Goal: Navigation & Orientation: Find specific page/section

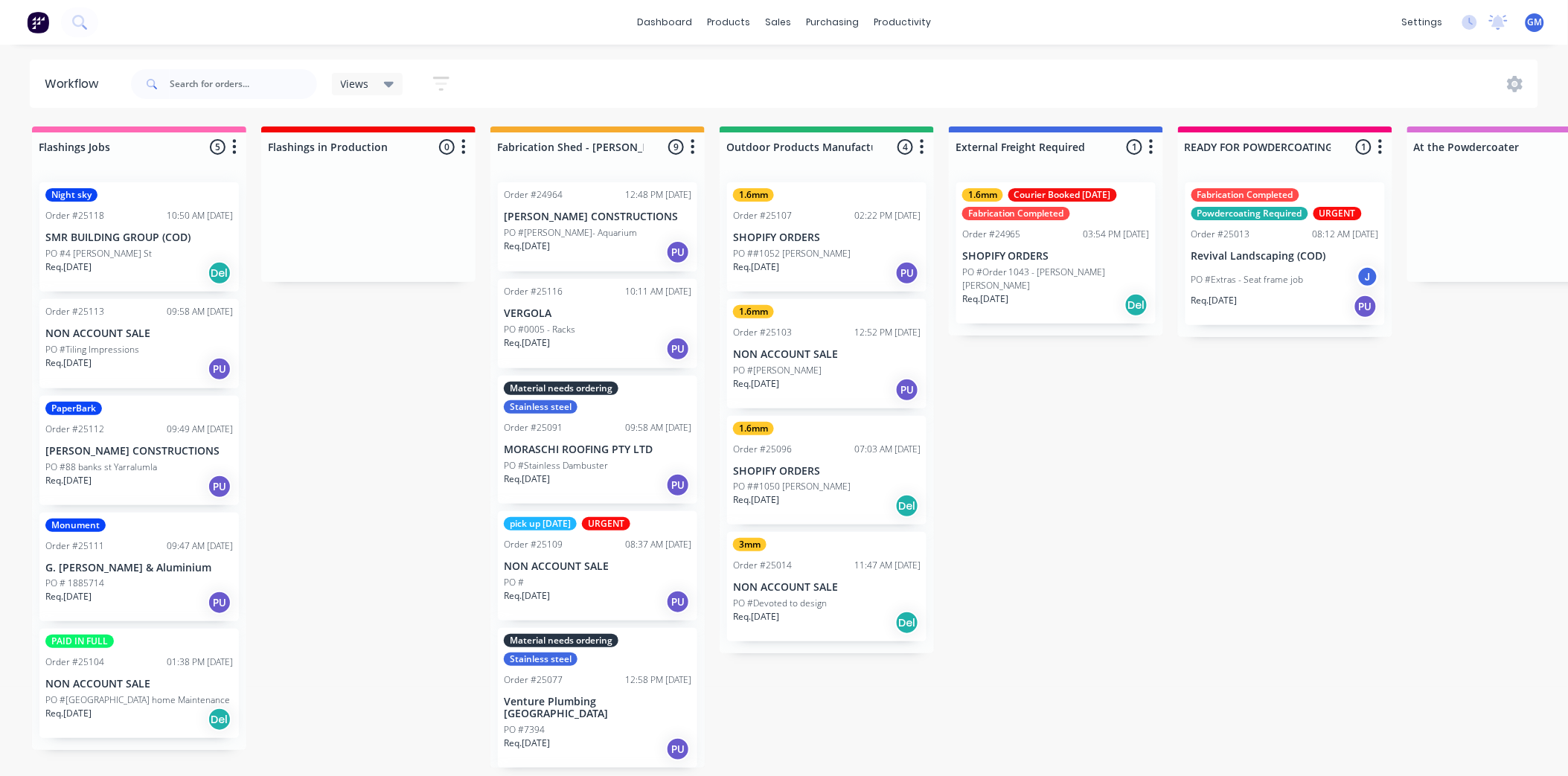
scroll to position [83, 0]
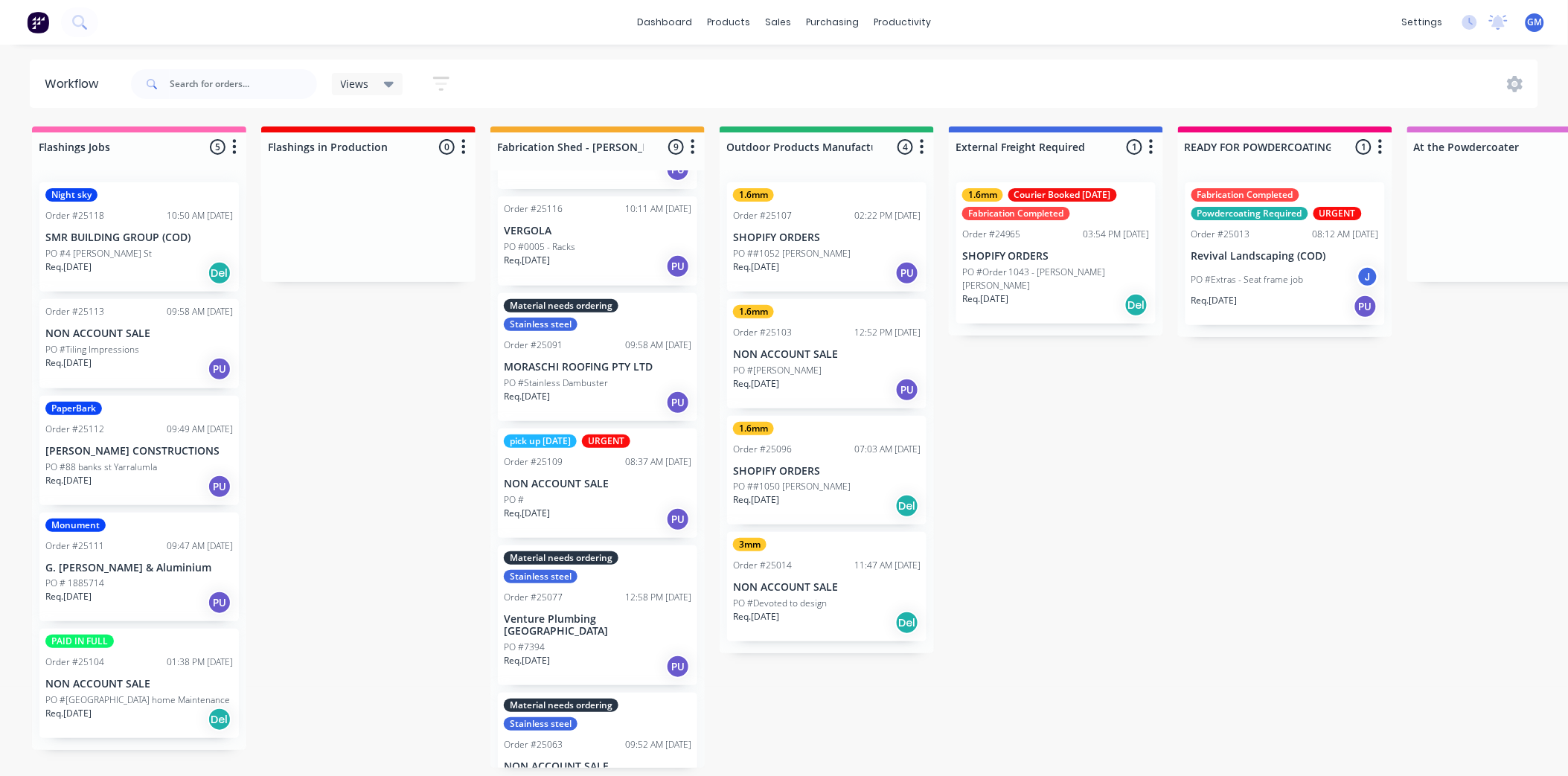
click at [618, 486] on p "NON ACCOUNT SALE" at bounding box center [598, 484] width 188 height 13
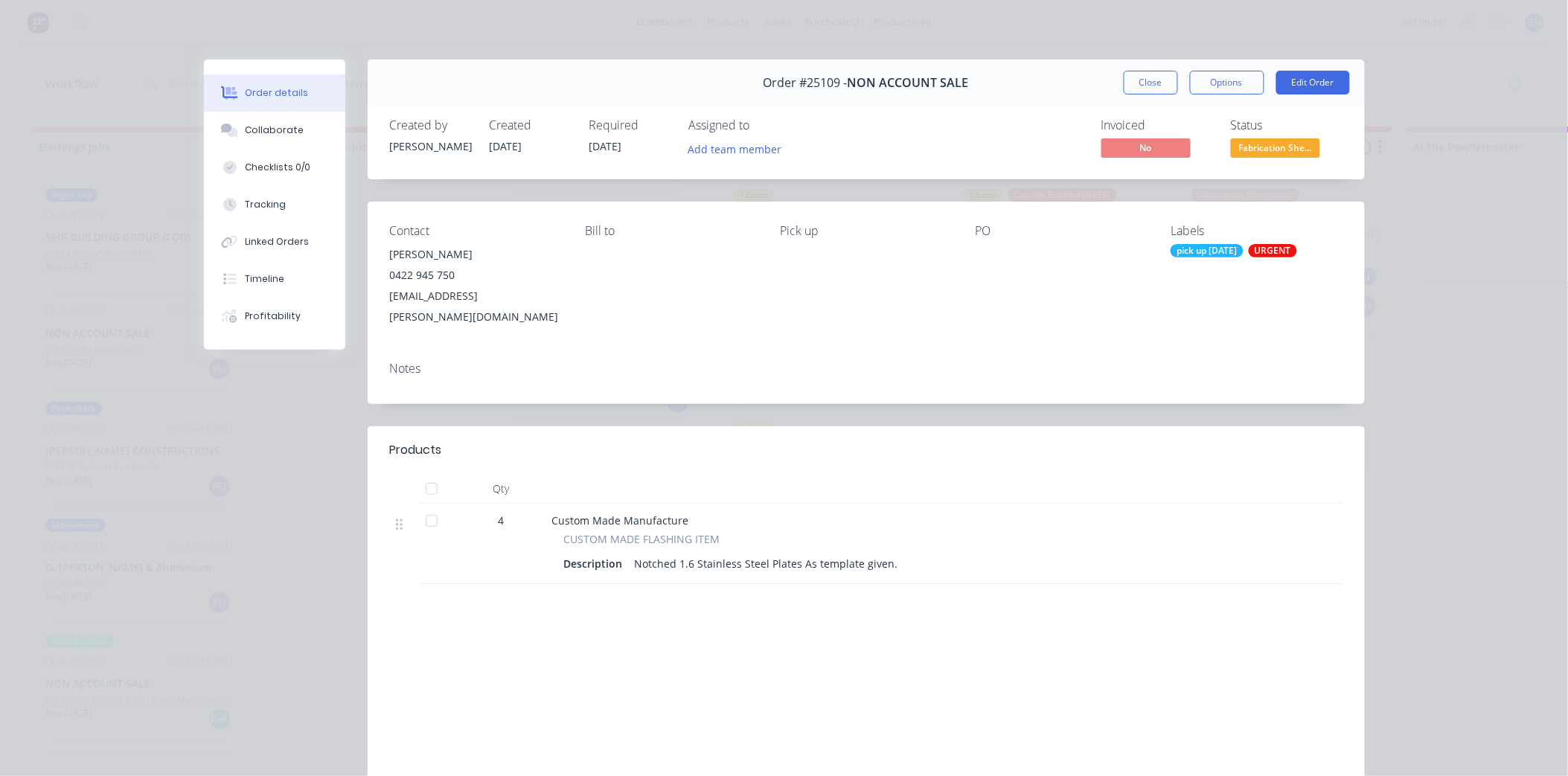
click at [428, 474] on div at bounding box center [431, 489] width 30 height 30
click at [1286, 143] on span "Fabrication She..." at bounding box center [1275, 148] width 89 height 19
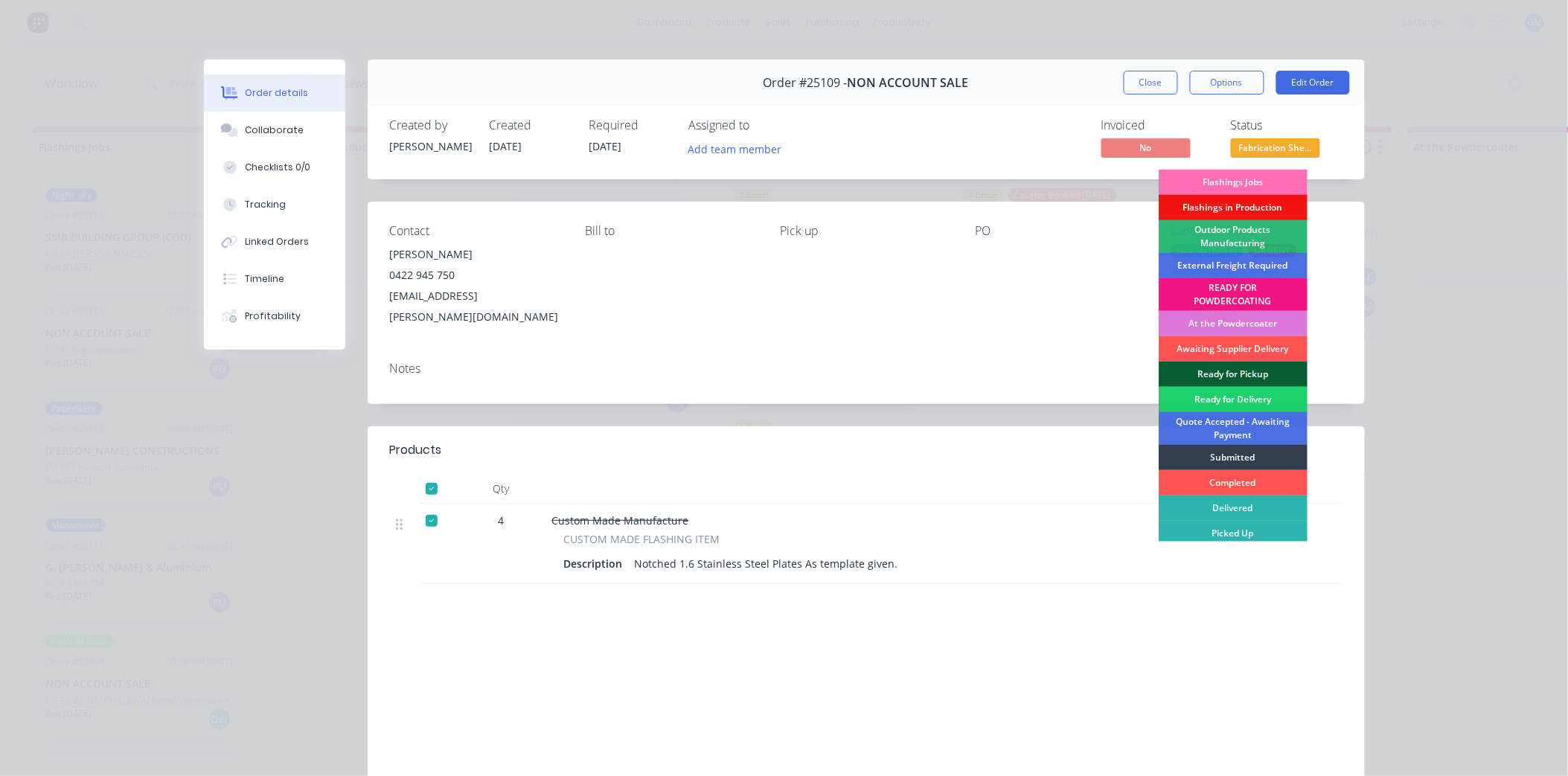
click at [1245, 367] on div "Ready for Pickup" at bounding box center [1233, 375] width 149 height 25
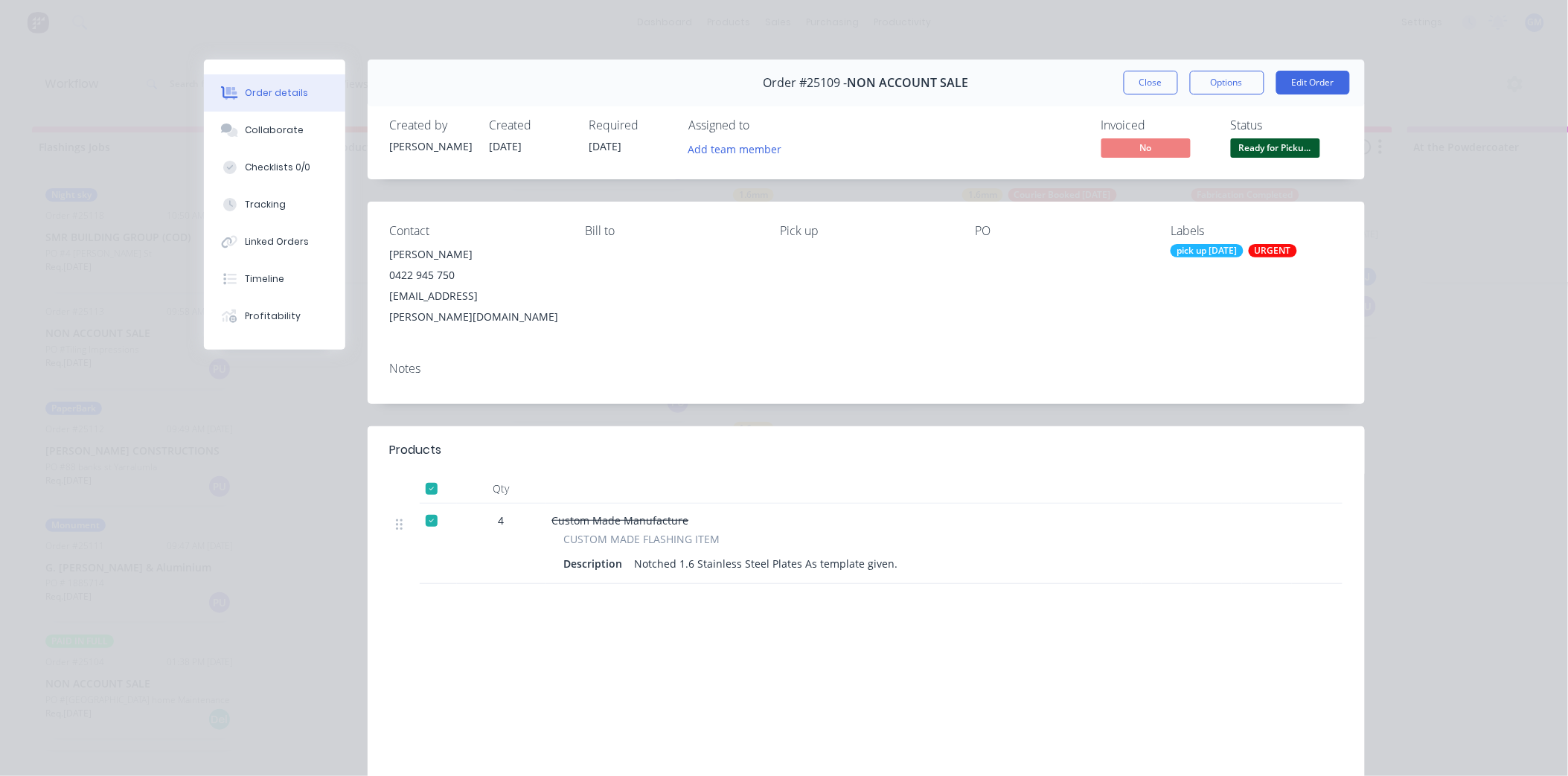
click at [1229, 249] on div "pick up Thursday" at bounding box center [1207, 251] width 73 height 13
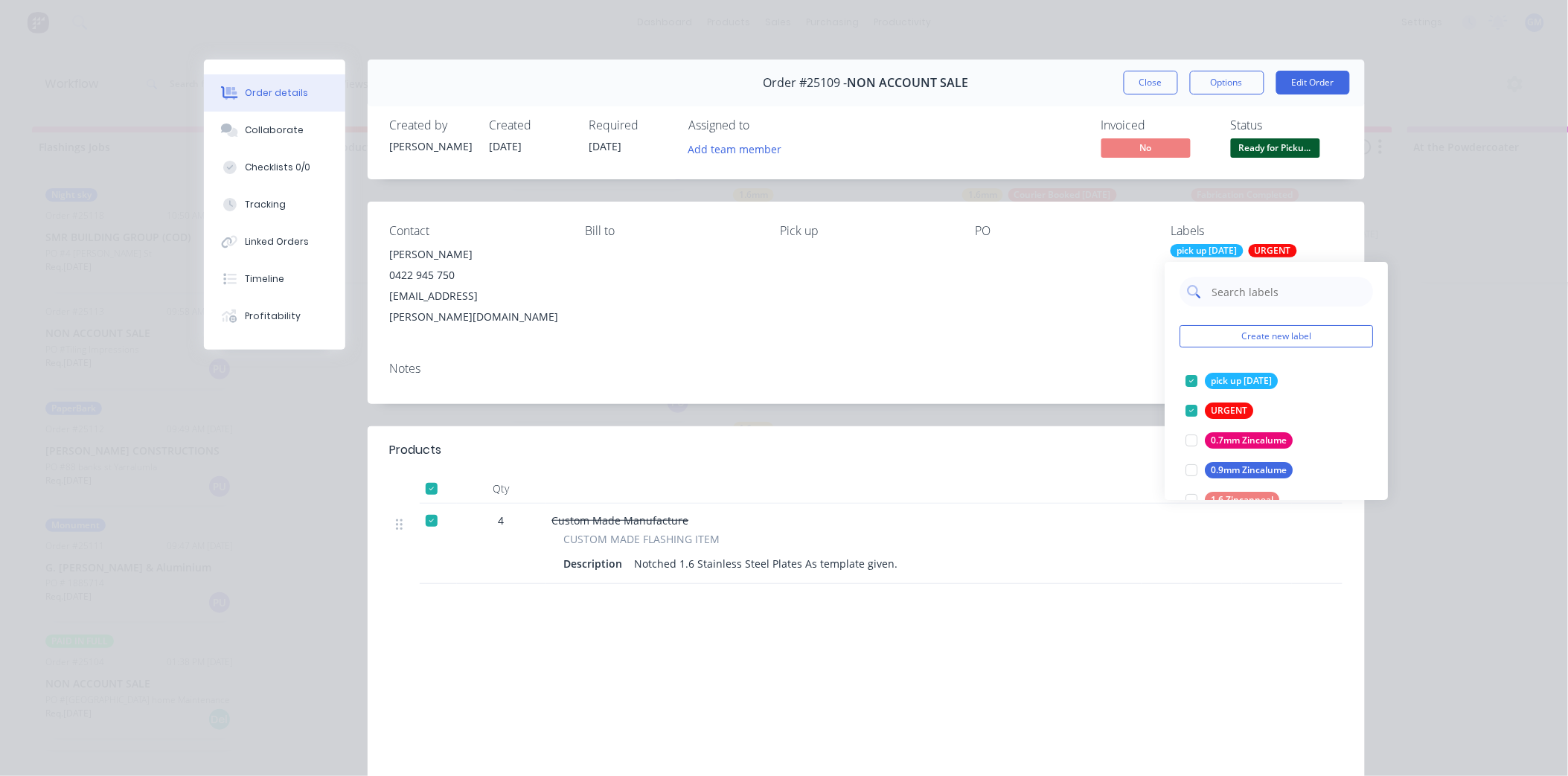
click at [1271, 299] on input "text" at bounding box center [1288, 292] width 155 height 30
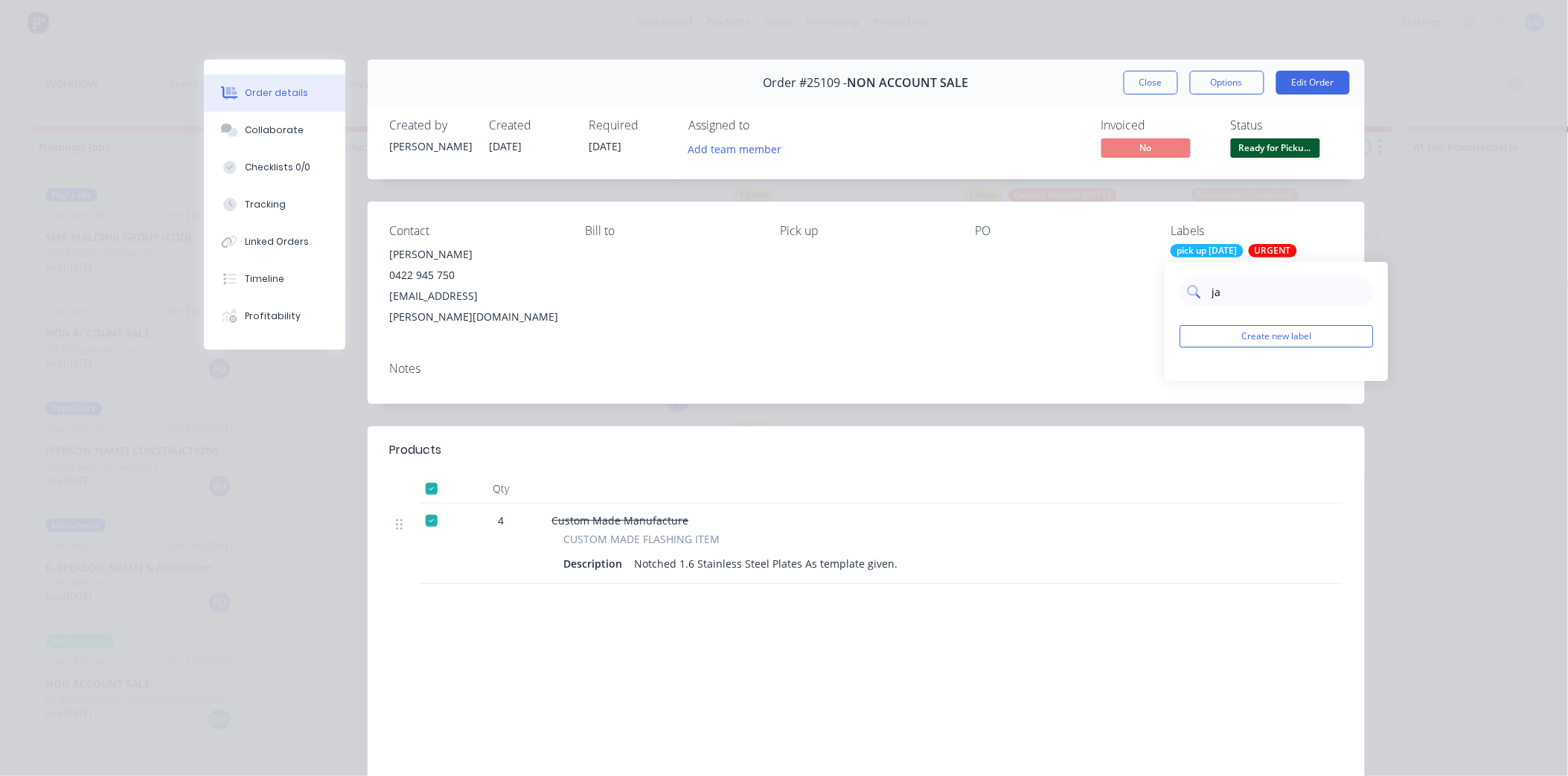
type input "j"
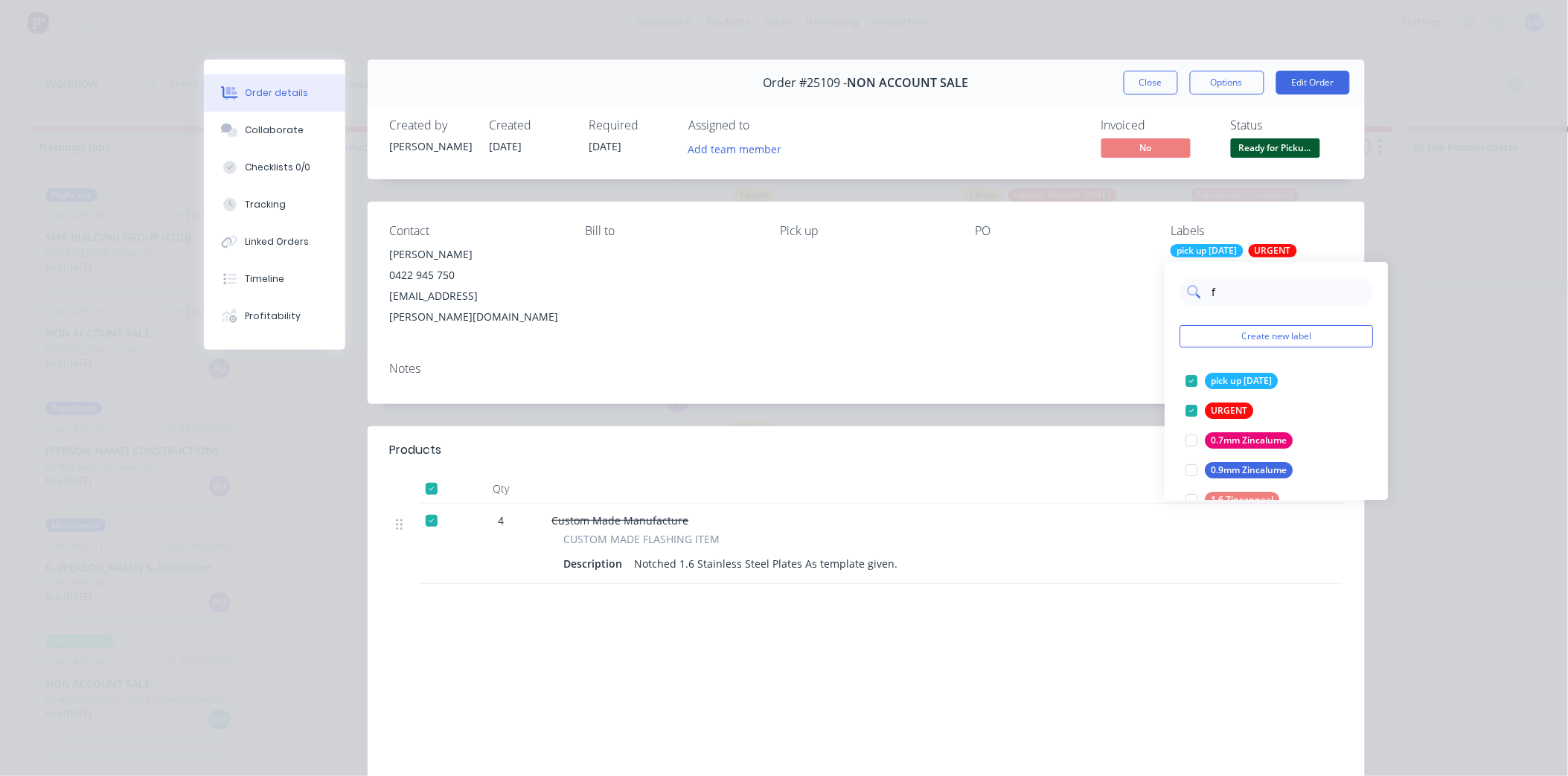
type input "fa"
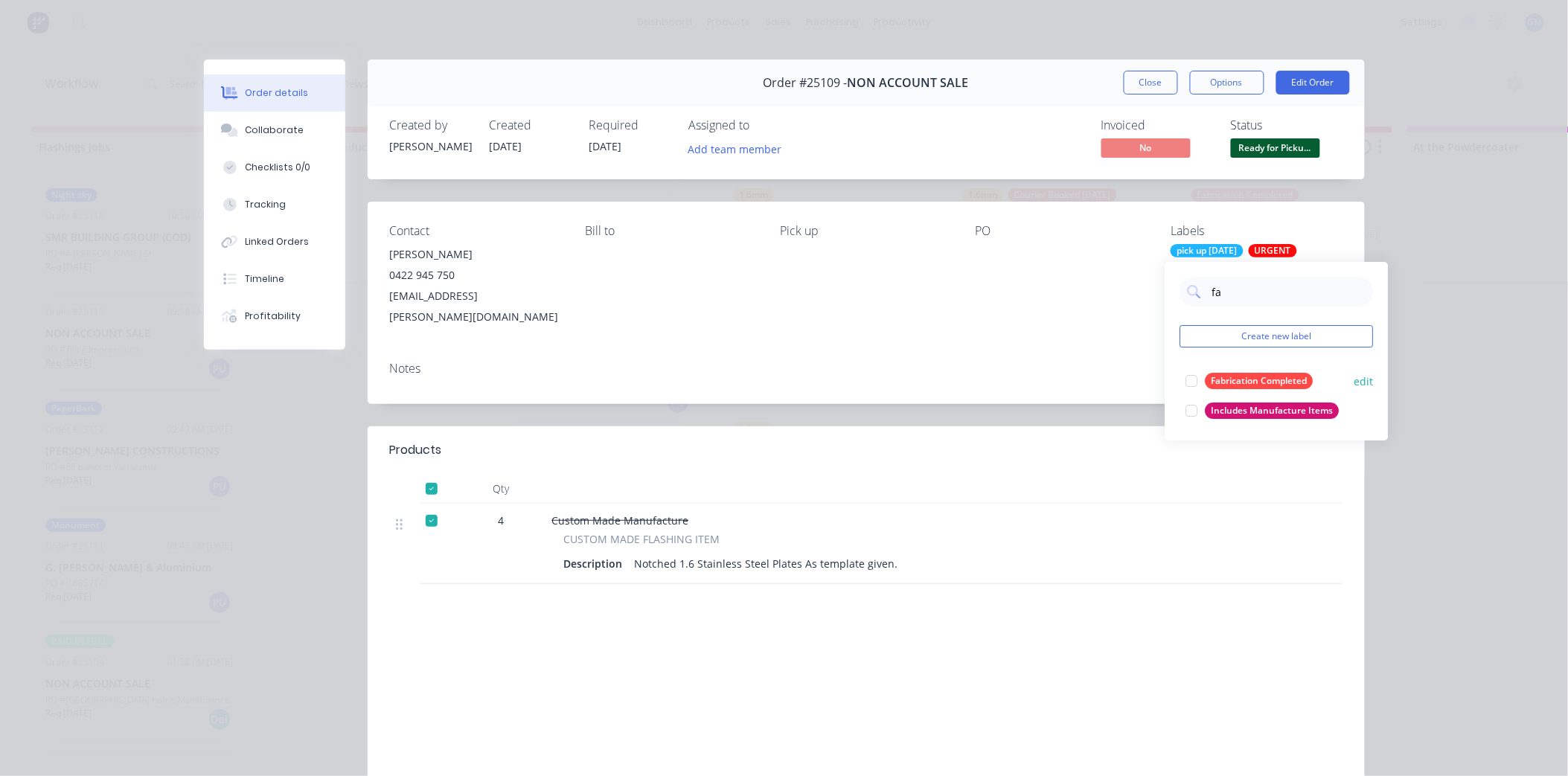
click at [1193, 376] on div at bounding box center [1193, 381] width 30 height 30
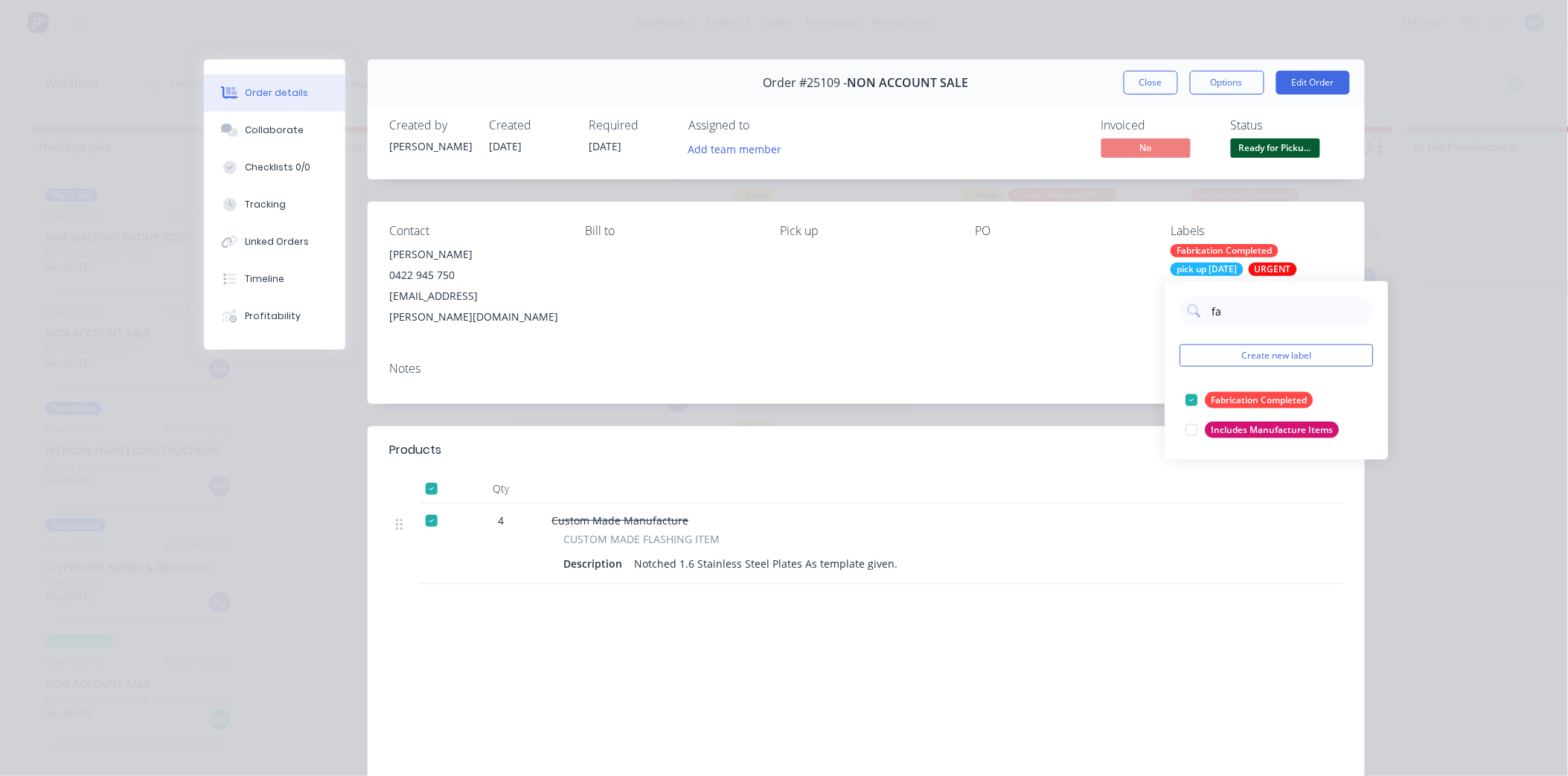
click at [897, 350] on div "Notes" at bounding box center [866, 377] width 997 height 54
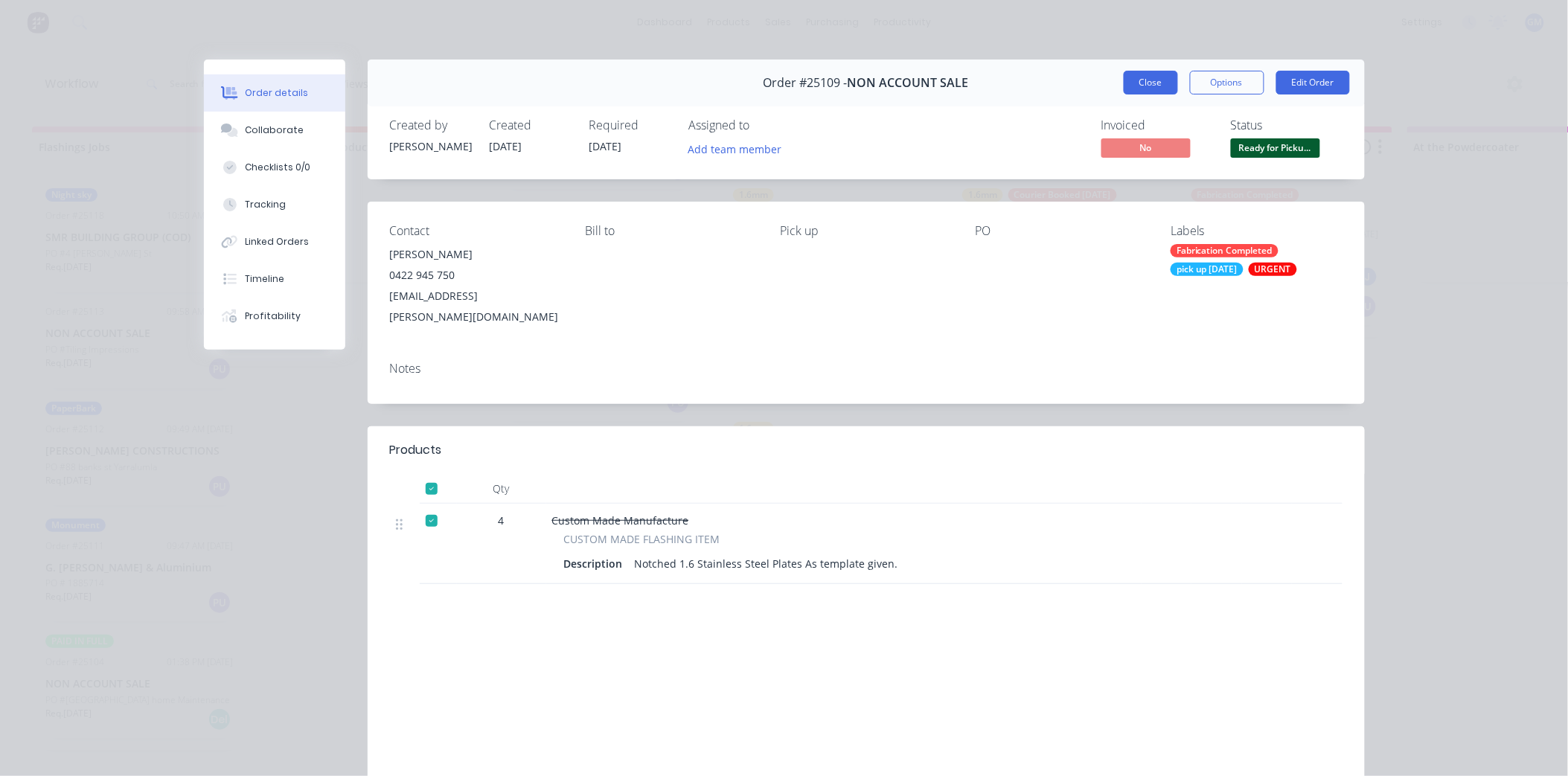
click at [1149, 79] on button "Close" at bounding box center [1151, 83] width 54 height 24
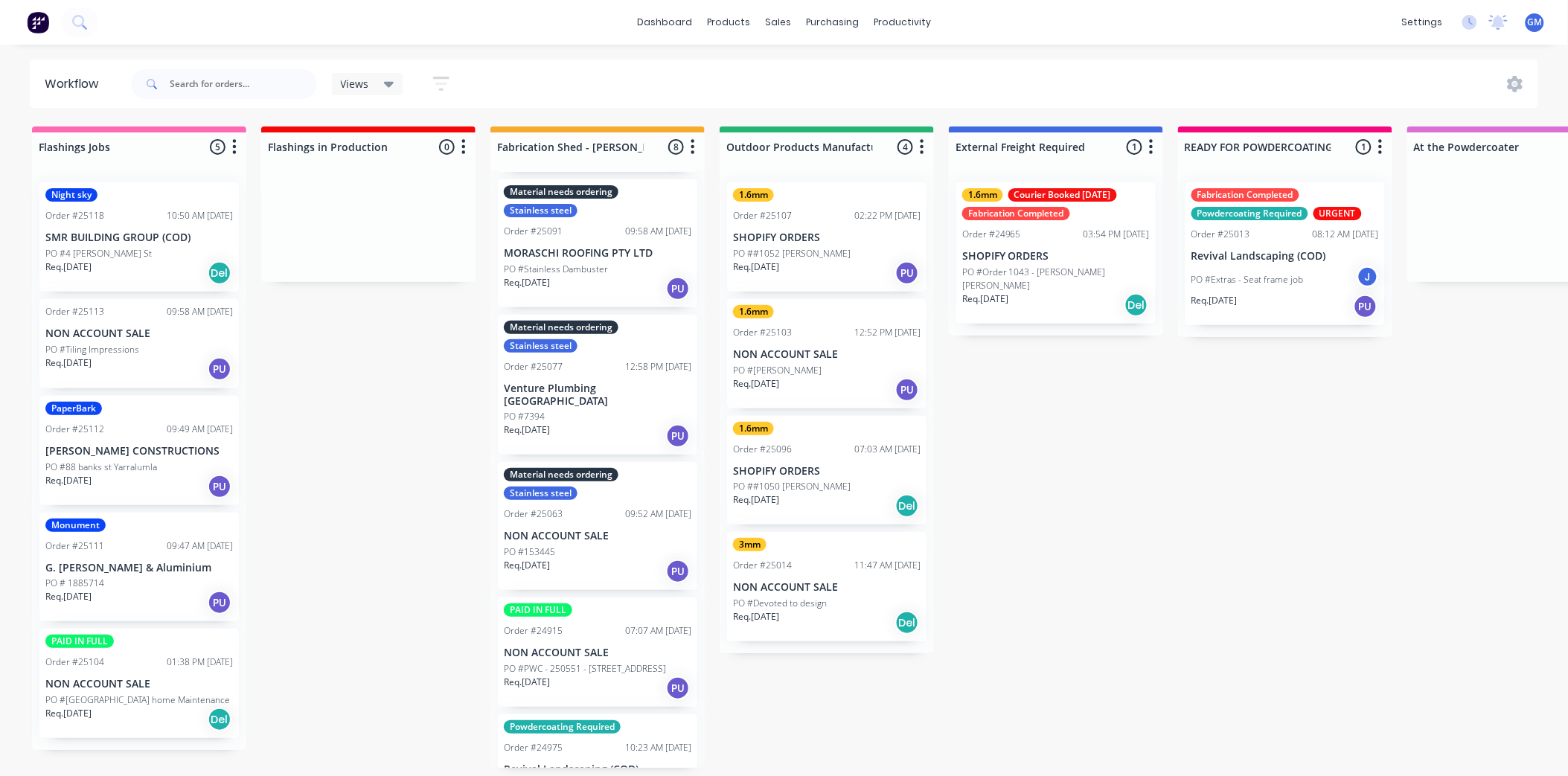
scroll to position [0, 0]
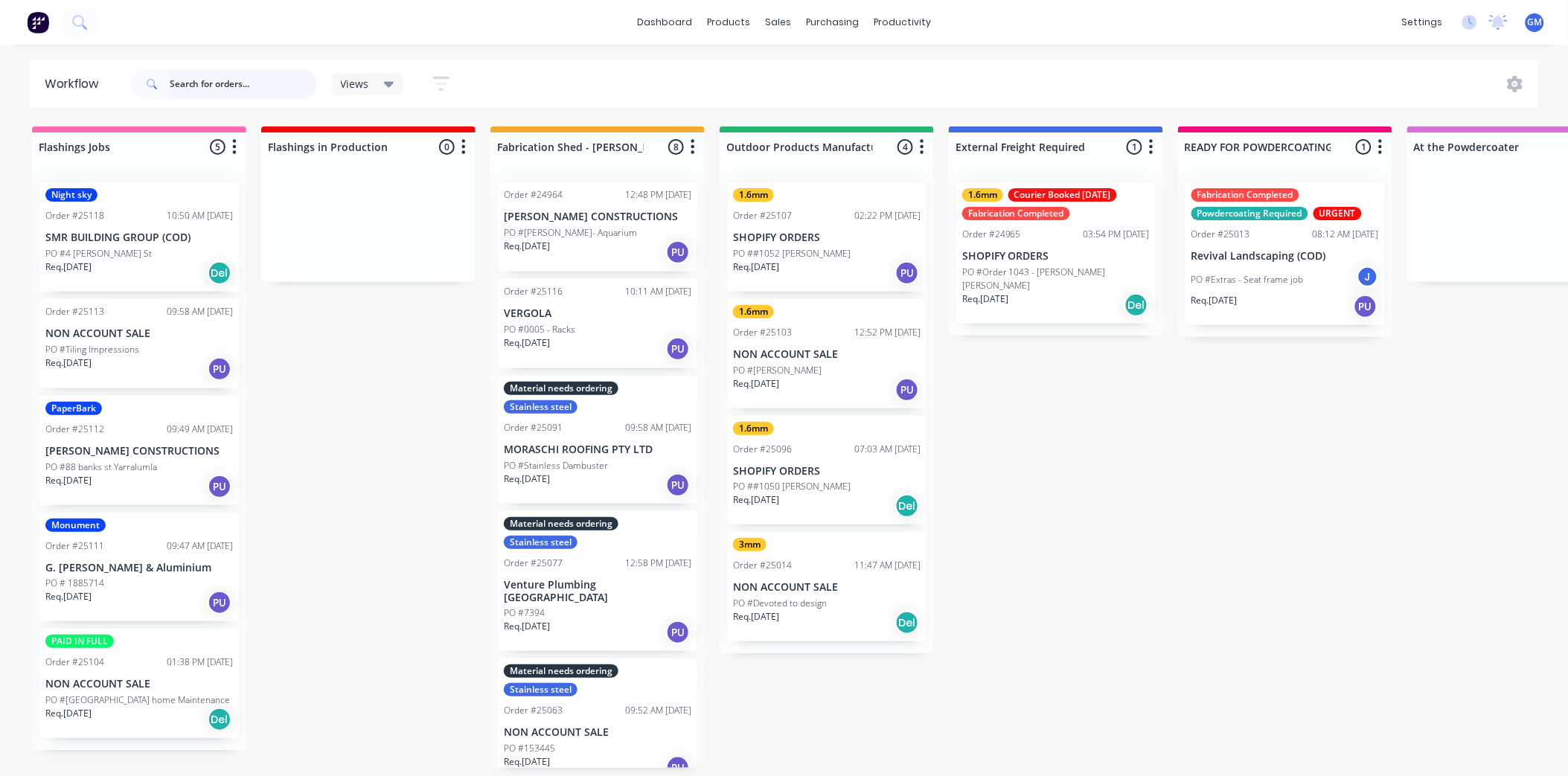
click at [242, 76] on input "text" at bounding box center [243, 84] width 147 height 30
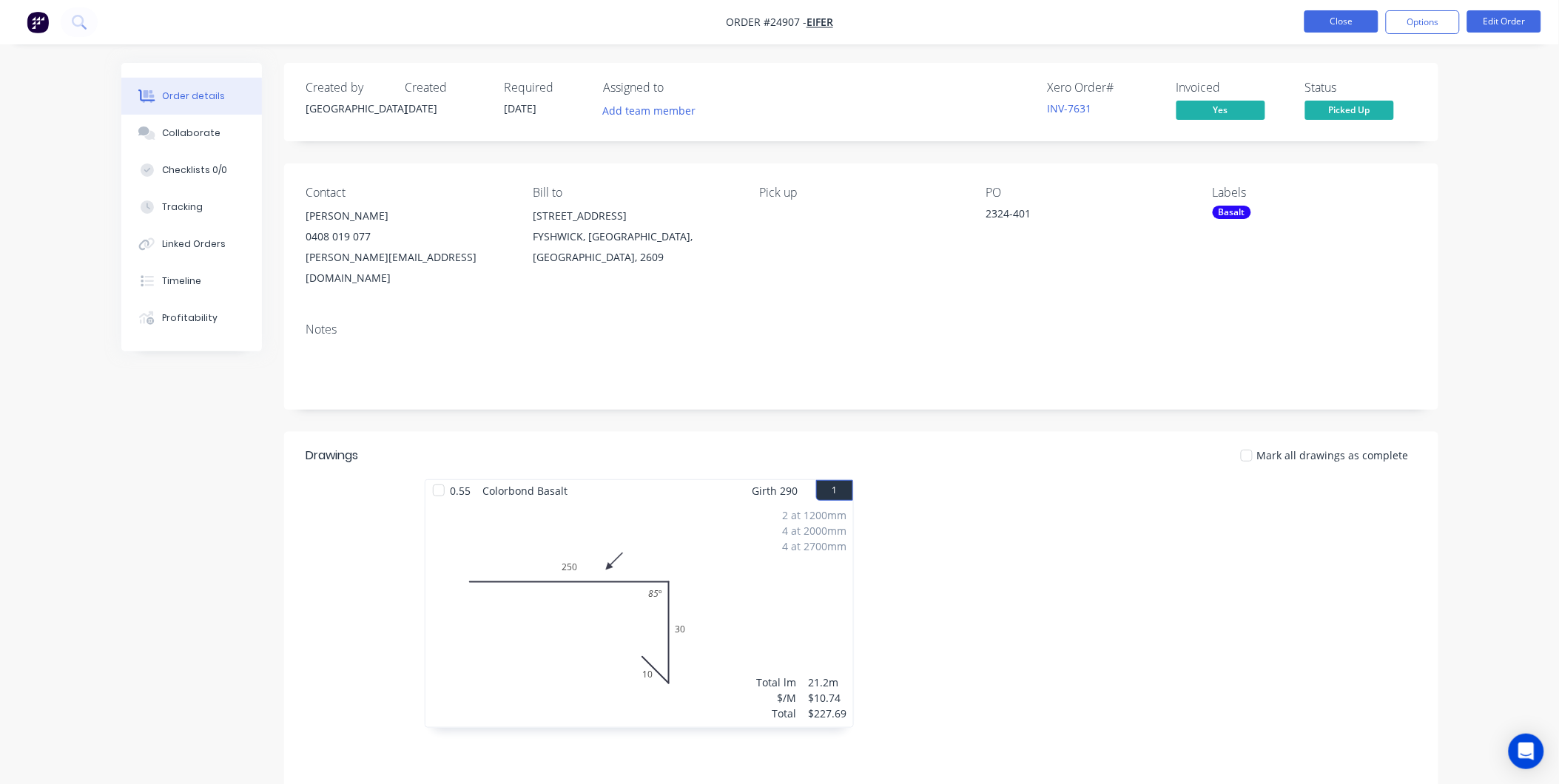
click at [1346, 26] on button "Close" at bounding box center [1342, 21] width 74 height 22
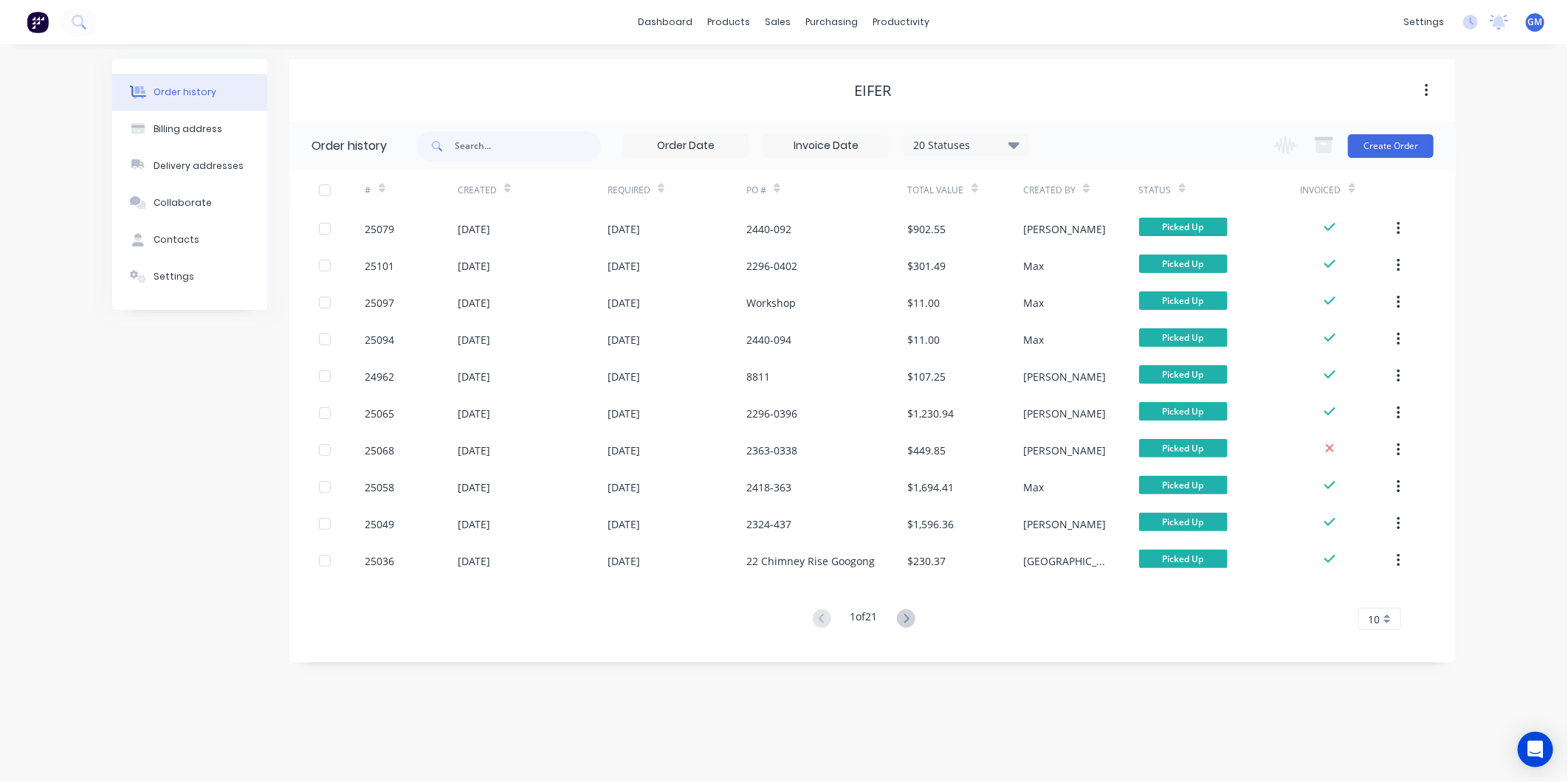
drag, startPoint x: 1157, startPoint y: 75, endPoint x: 1142, endPoint y: 88, distance: 19.8
click at [1157, 75] on div "EIFER" at bounding box center [872, 90] width 1167 height 63
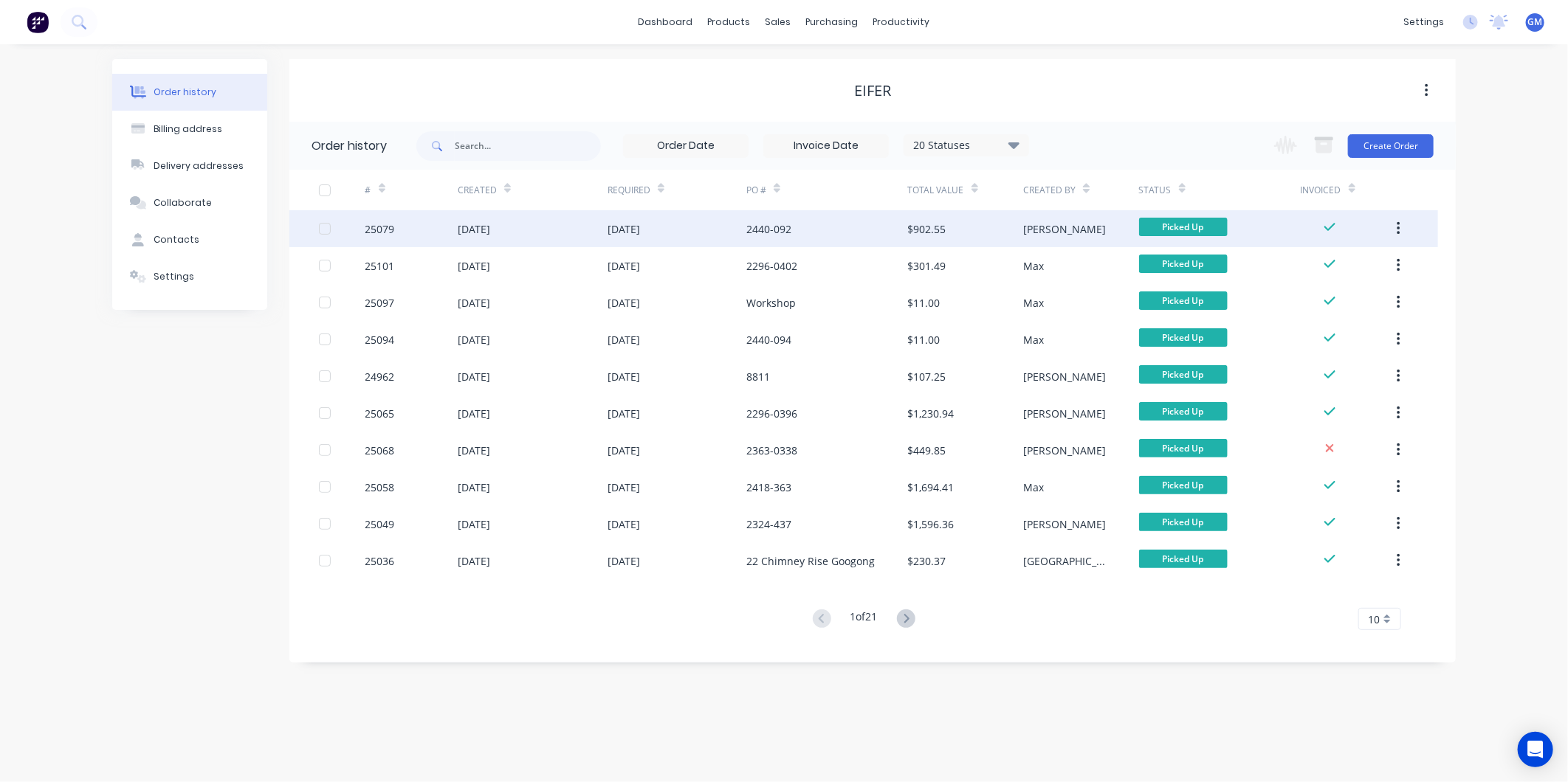
click at [602, 228] on div "[DATE]" at bounding box center [533, 228] width 150 height 37
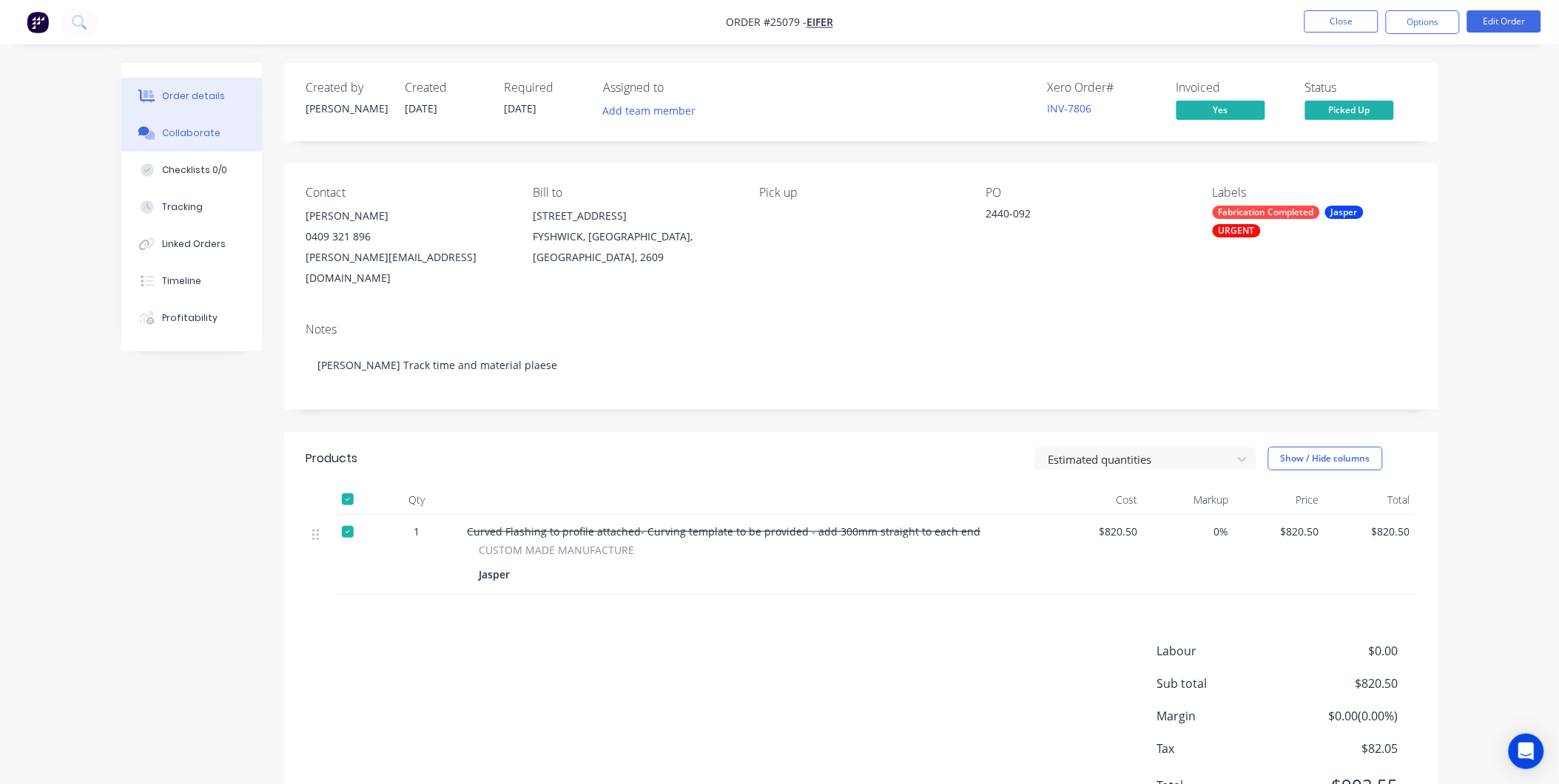
click at [222, 129] on button "Collaborate" at bounding box center [191, 132] width 140 height 37
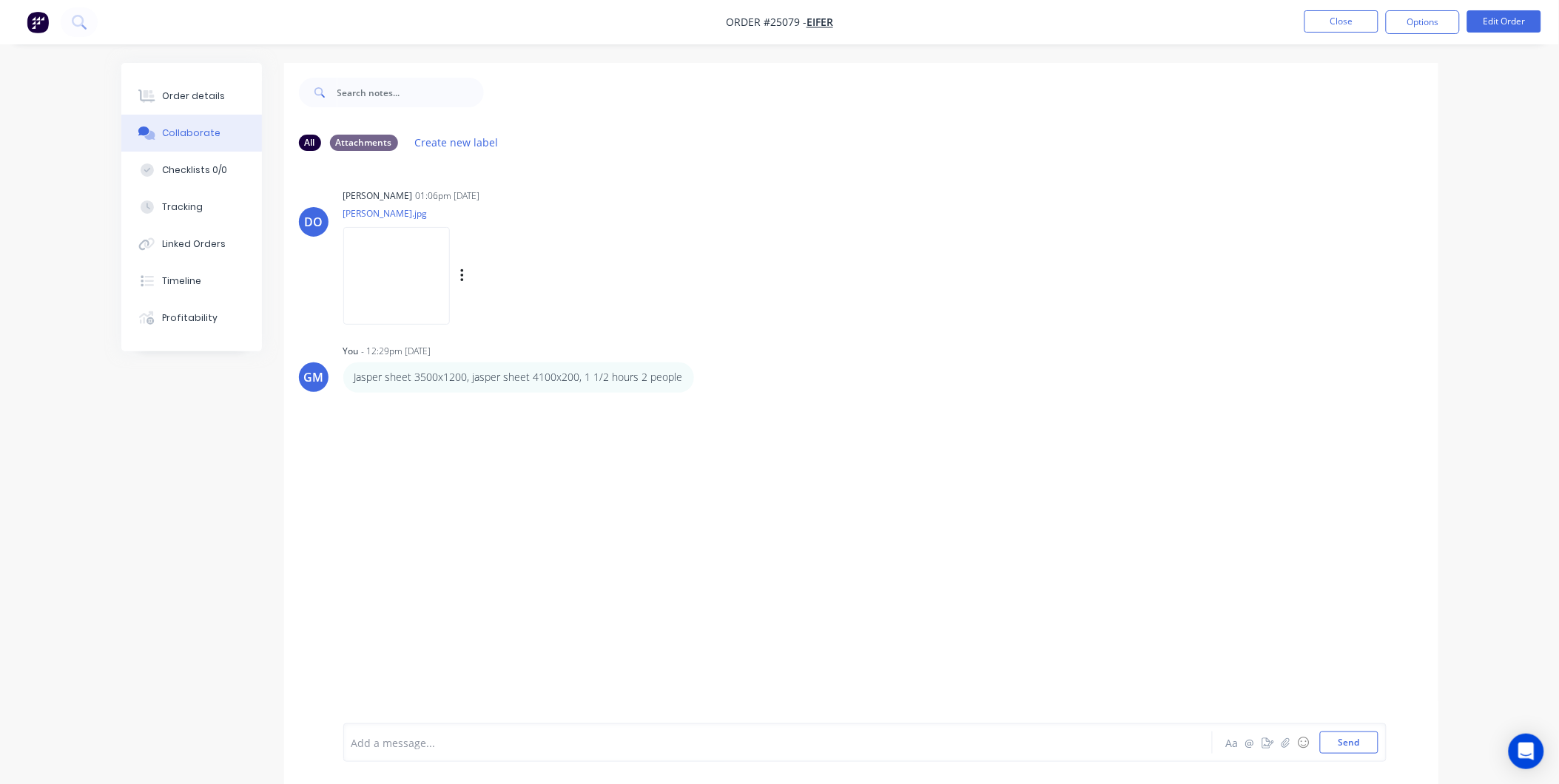
click at [394, 289] on img at bounding box center [397, 276] width 107 height 97
click at [224, 99] on button "Order details" at bounding box center [191, 96] width 140 height 37
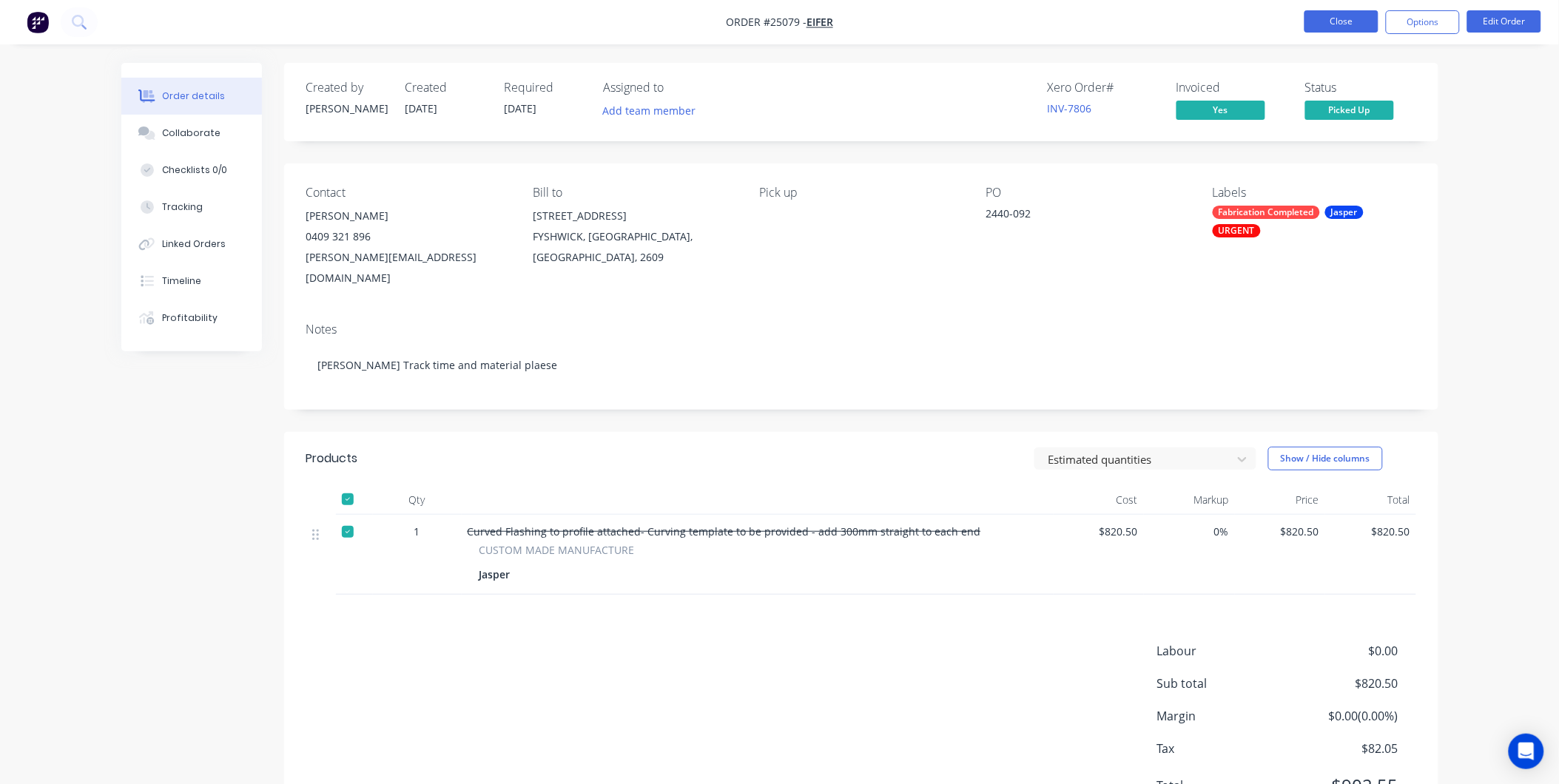
click at [1343, 13] on button "Close" at bounding box center [1342, 21] width 74 height 22
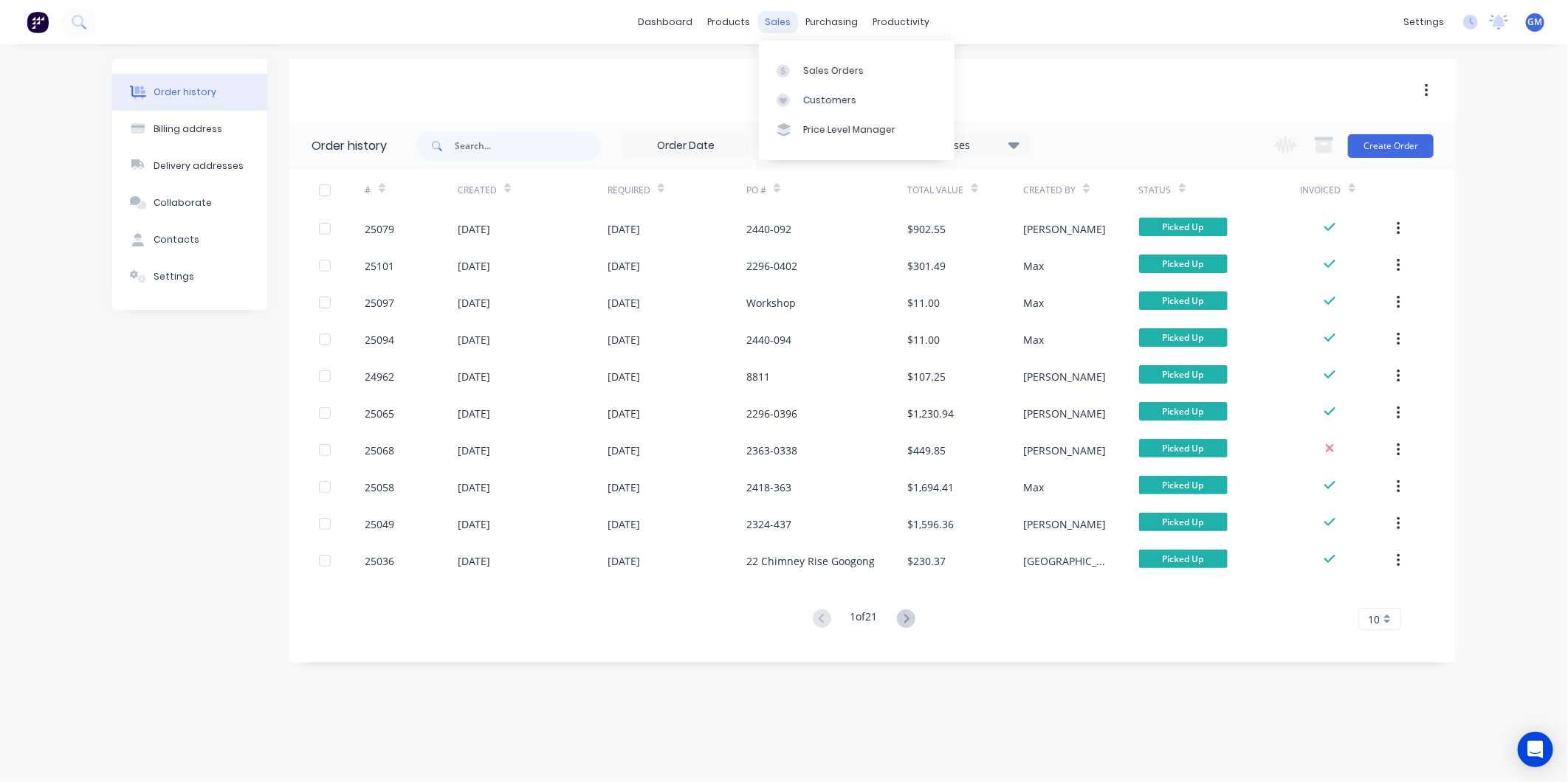
click at [781, 13] on div "sales" at bounding box center [779, 22] width 41 height 22
click at [810, 61] on link "Sales Orders" at bounding box center [857, 70] width 196 height 30
